Goal: Task Accomplishment & Management: Manage account settings

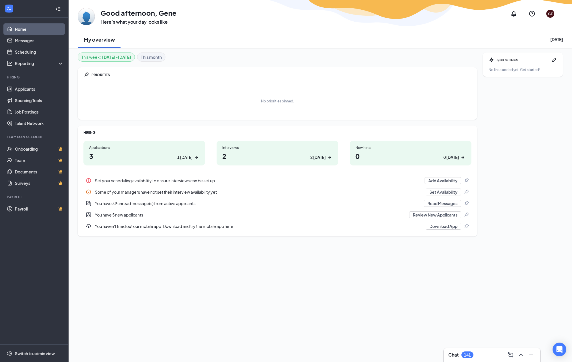
click at [267, 156] on h1 "2 2 today" at bounding box center [277, 156] width 110 height 10
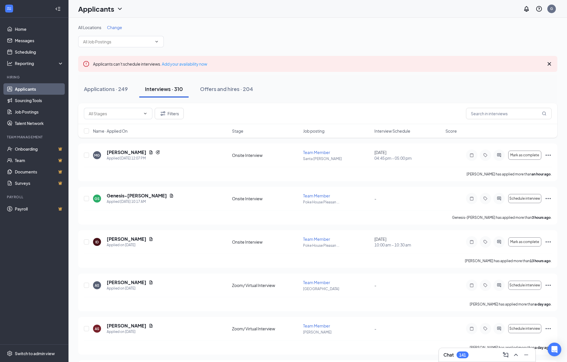
click at [505, 106] on div "Filters" at bounding box center [317, 113] width 479 height 21
click at [507, 111] on input "text" at bounding box center [509, 113] width 86 height 11
type input "tam"
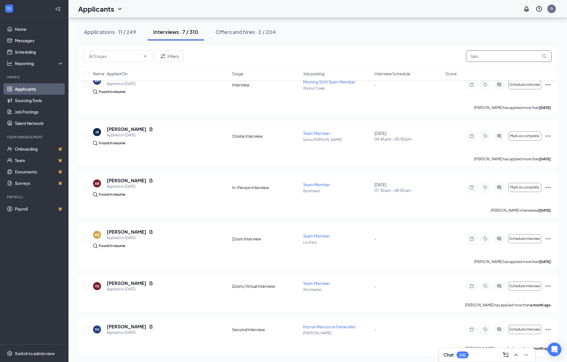
scroll to position [126, 0]
click at [324, 326] on span "Human Resource Generalist" at bounding box center [329, 326] width 53 height 5
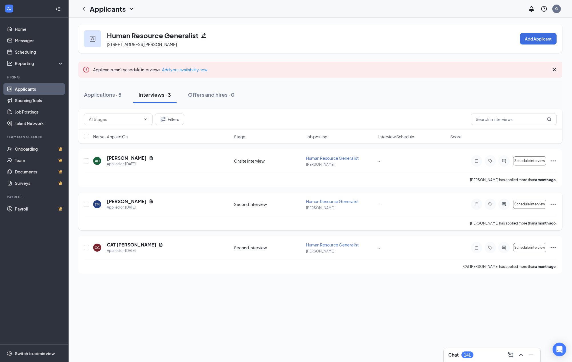
click at [348, 201] on span "Human Resource Generalist" at bounding box center [332, 201] width 53 height 5
click at [125, 202] on div "[PERSON_NAME]" at bounding box center [130, 201] width 47 height 6
click at [150, 202] on icon "Document" at bounding box center [151, 202] width 3 height 4
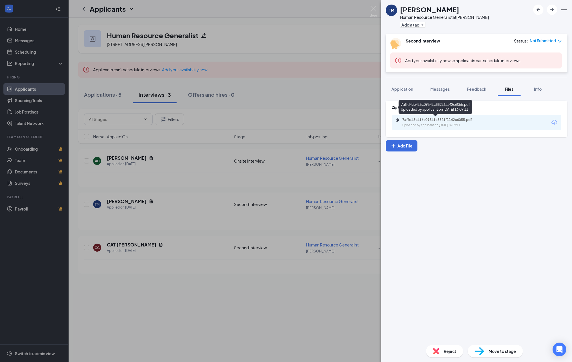
click at [449, 118] on div "7affd43e416c09541c8821f1142c6055.pdf" at bounding box center [442, 120] width 80 height 5
